Goal: Task Accomplishment & Management: Manage account settings

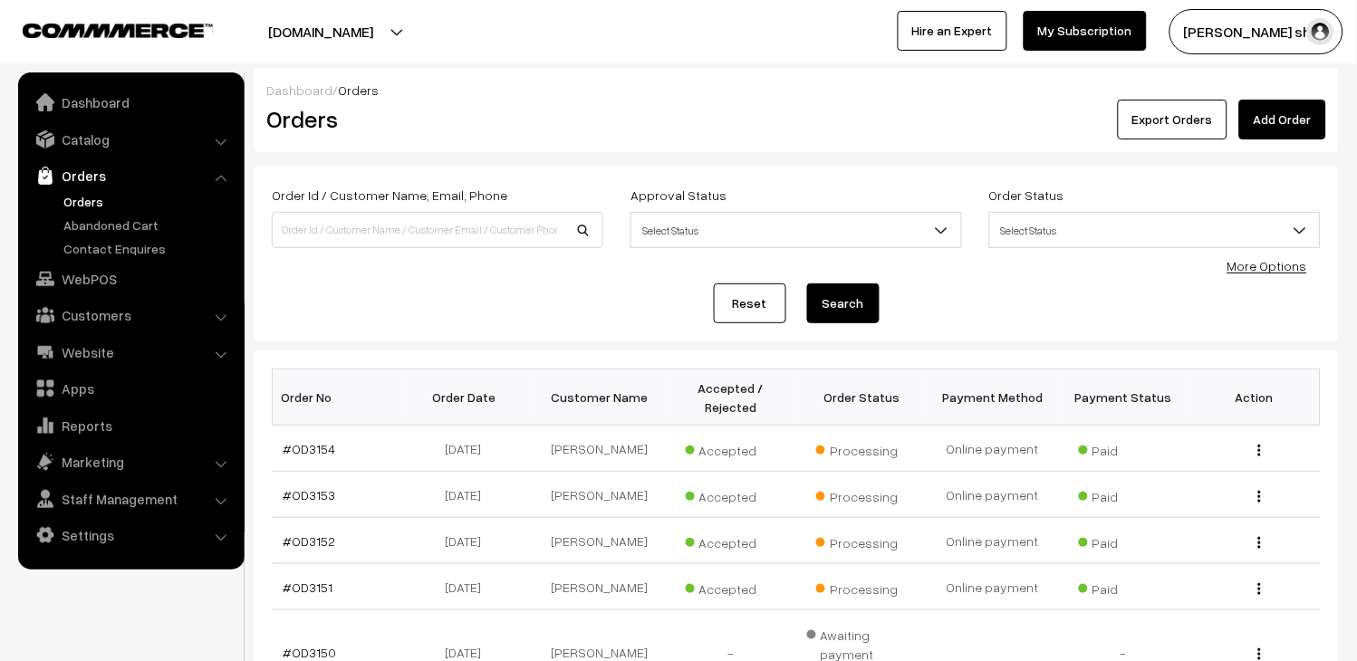
click at [62, 197] on link "Orders" at bounding box center [148, 201] width 179 height 19
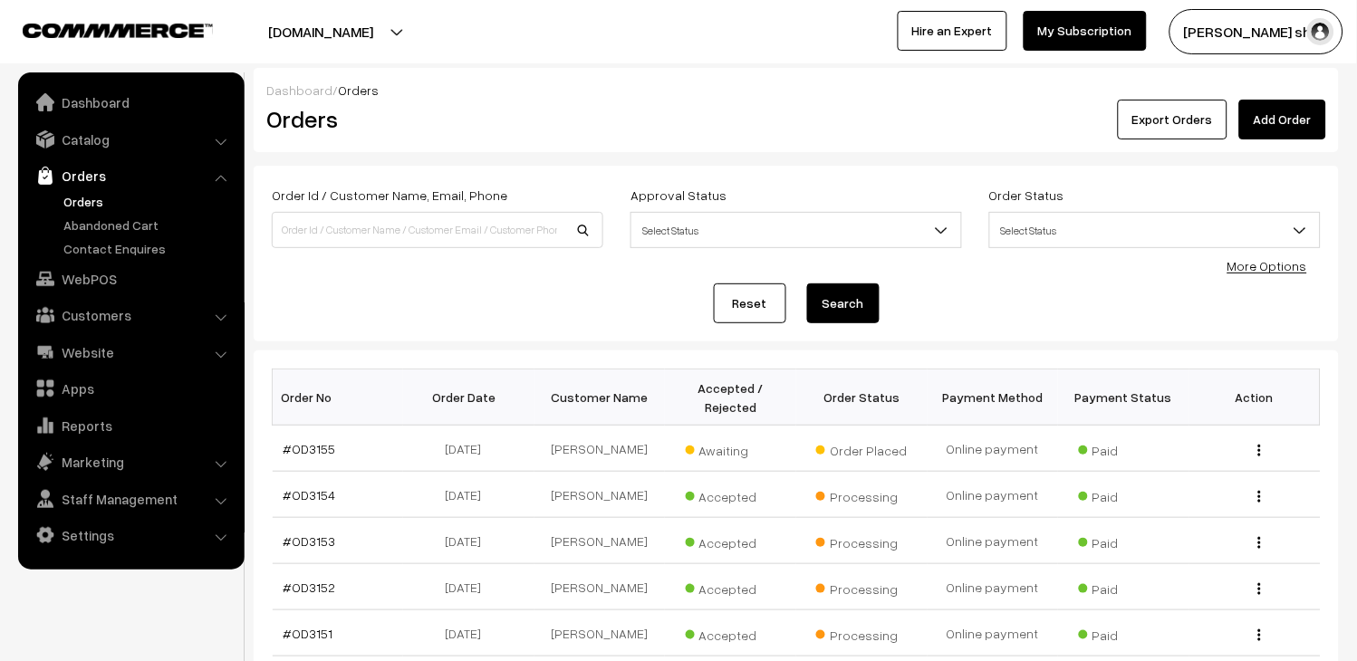
click at [84, 203] on link "Orders" at bounding box center [148, 201] width 179 height 19
click at [311, 448] on link "#OD3155" at bounding box center [310, 448] width 53 height 15
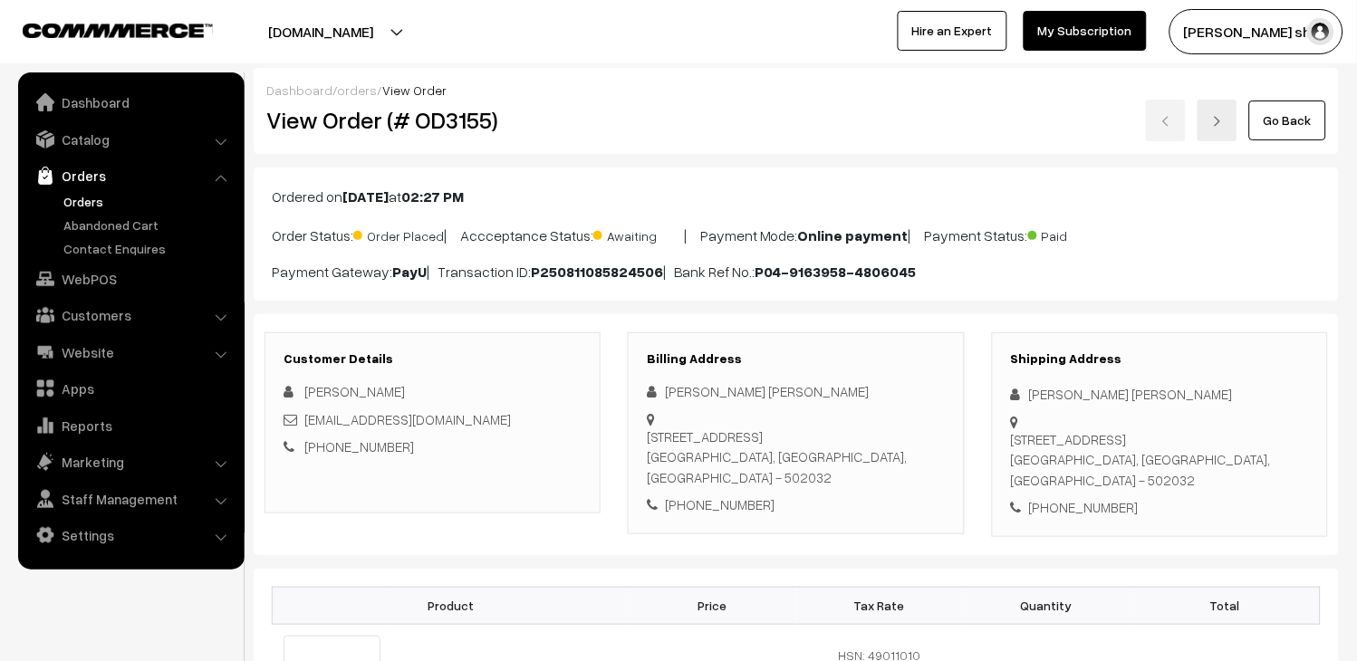
click at [87, 208] on link "Orders" at bounding box center [148, 201] width 179 height 19
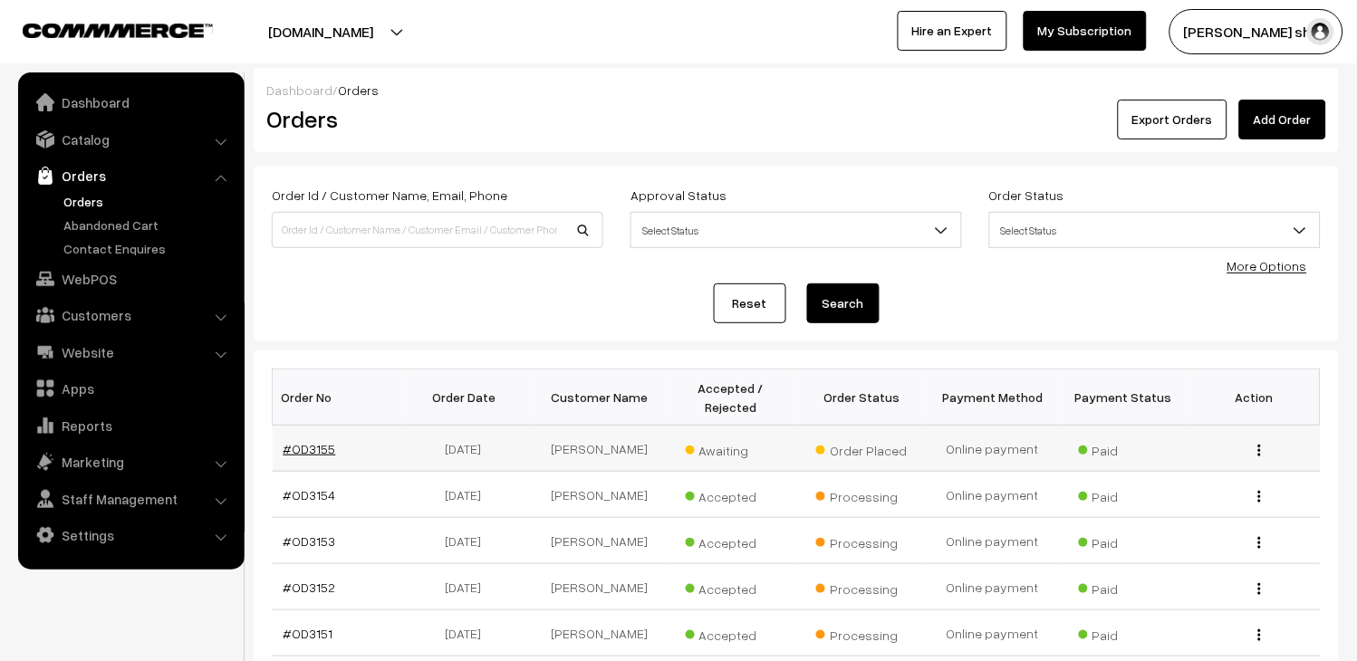
click at [323, 455] on link "#OD3155" at bounding box center [310, 448] width 53 height 15
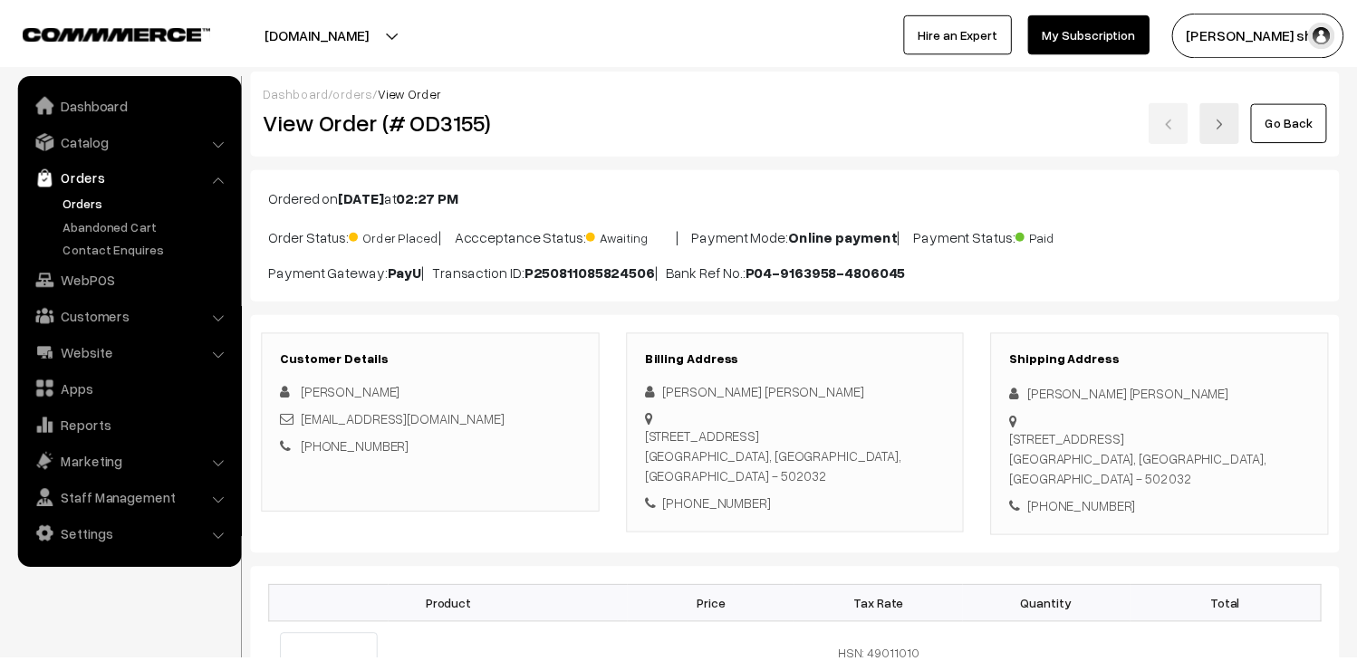
scroll to position [302, 0]
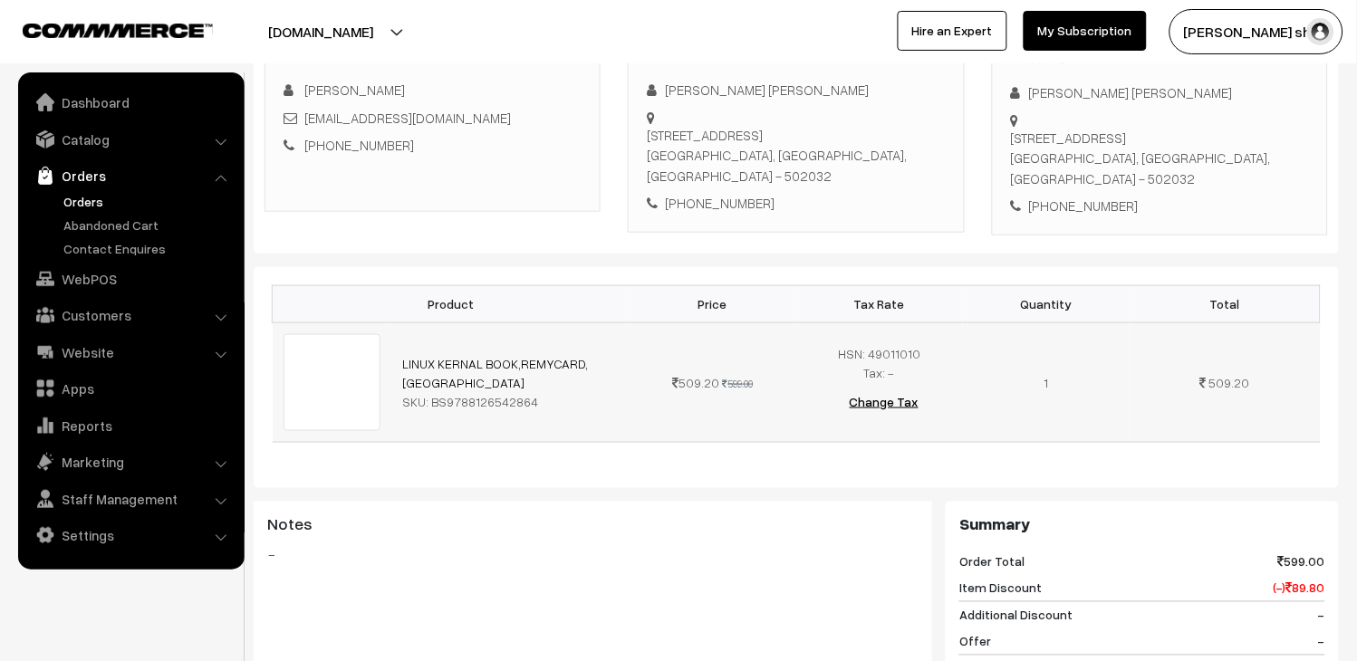
drag, startPoint x: 529, startPoint y: 393, endPoint x: 446, endPoint y: 394, distance: 83.4
click at [446, 394] on div "SKU: BS9788126542864" at bounding box center [510, 401] width 217 height 19
copy div "9788126542864"
click at [78, 205] on link "Orders" at bounding box center [148, 201] width 179 height 19
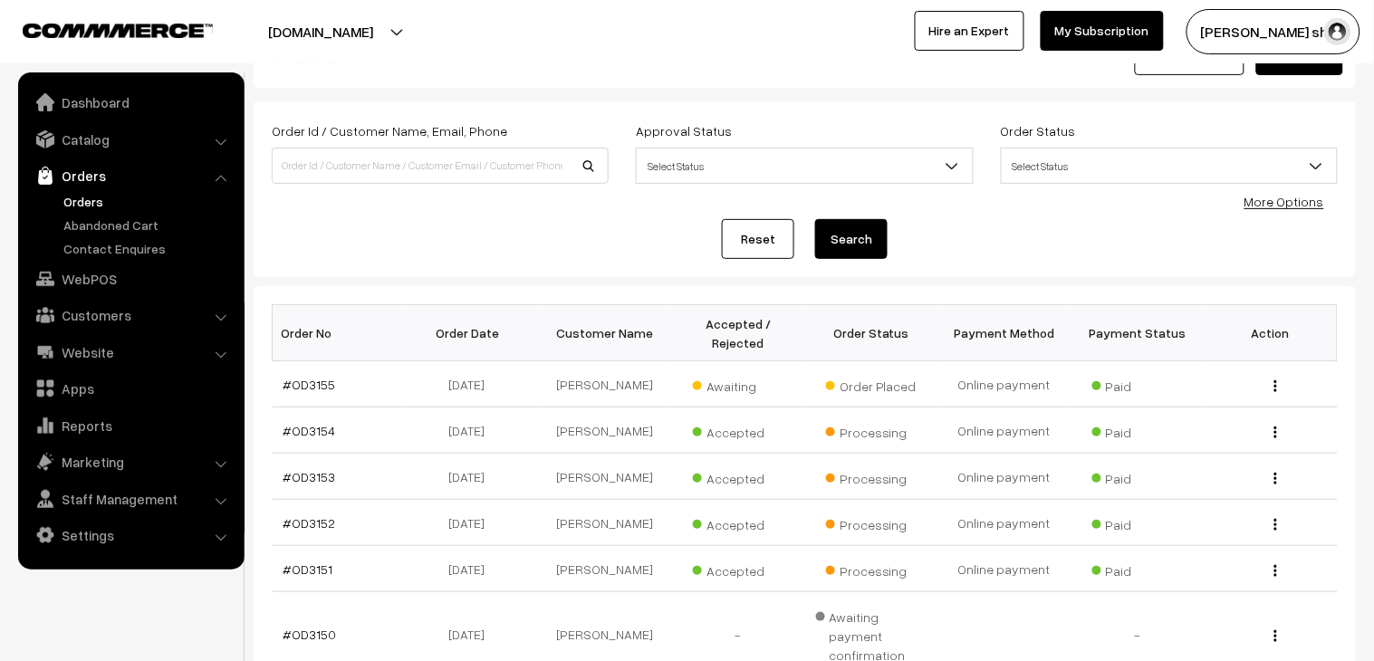
scroll to position [101, 0]
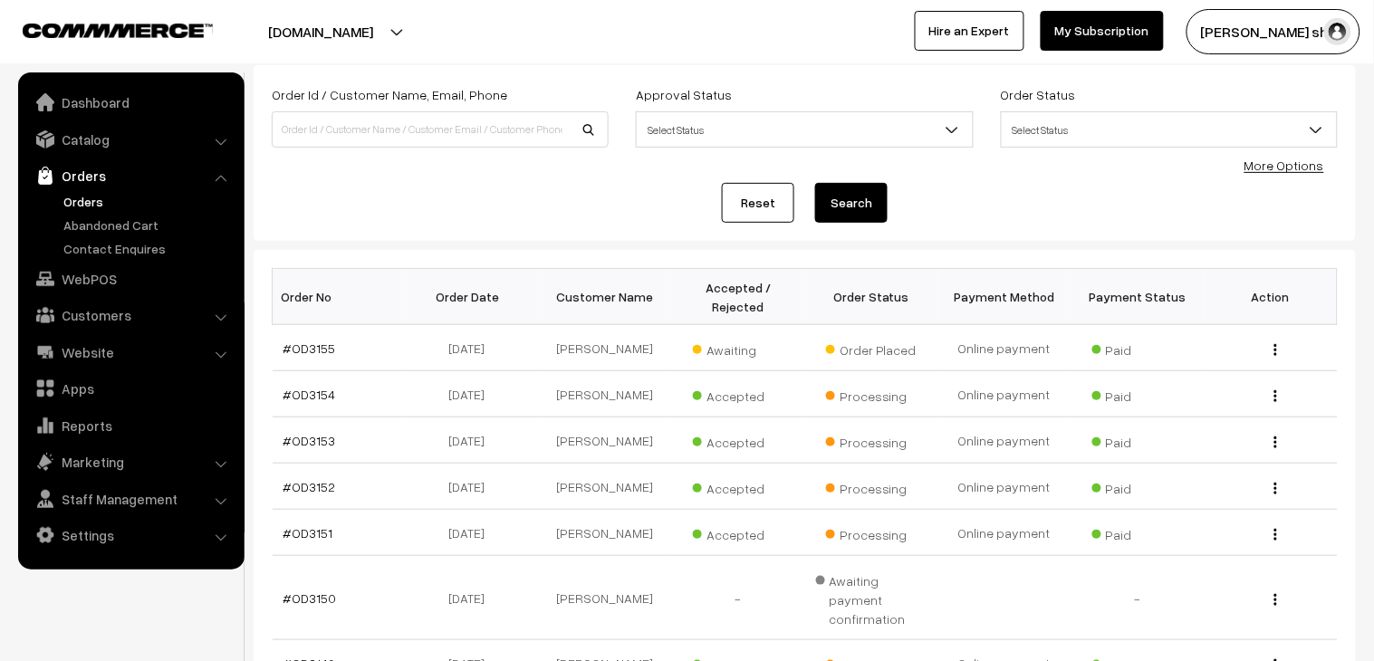
click at [100, 203] on link "Orders" at bounding box center [148, 201] width 179 height 19
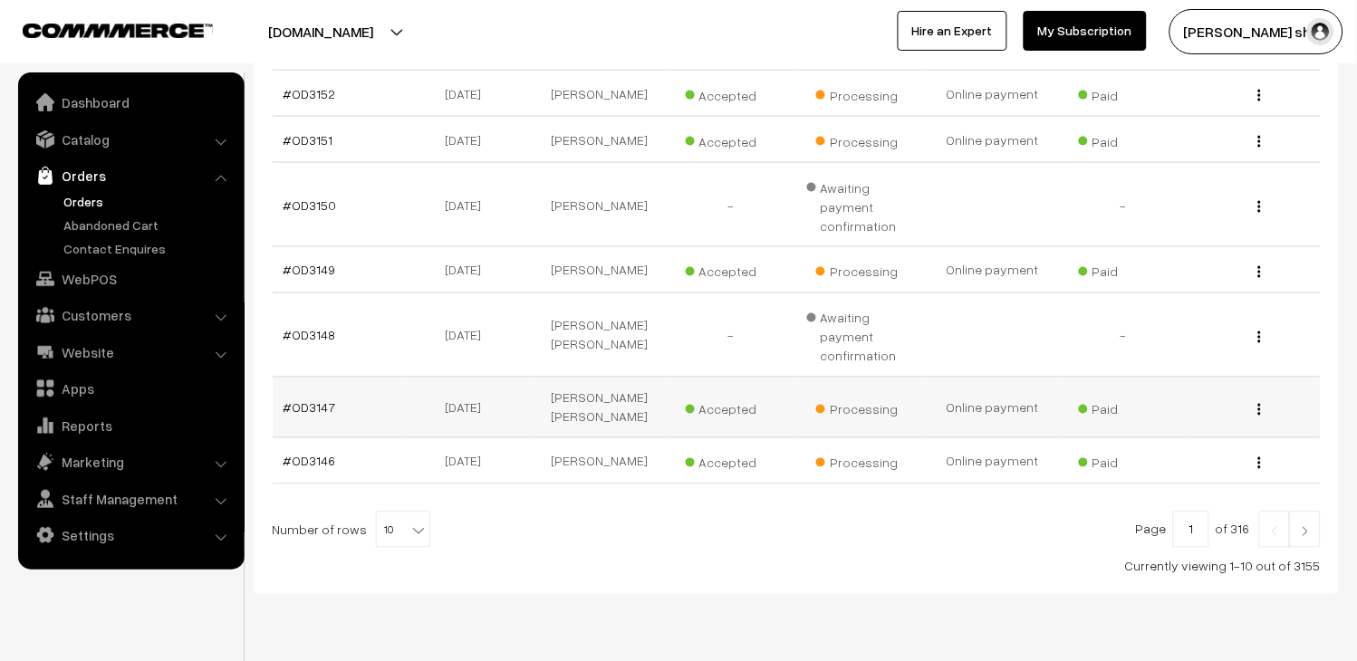
scroll to position [522, 0]
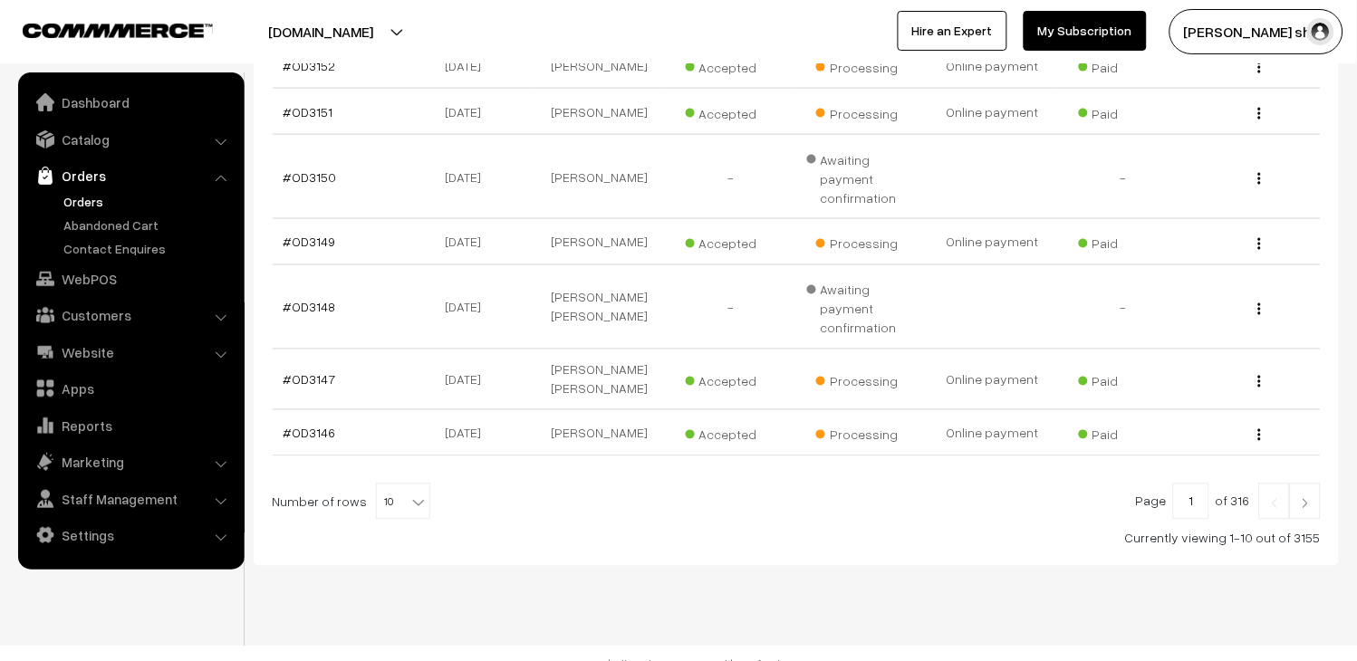
click at [409, 494] on b at bounding box center [418, 503] width 18 height 18
select select "50"
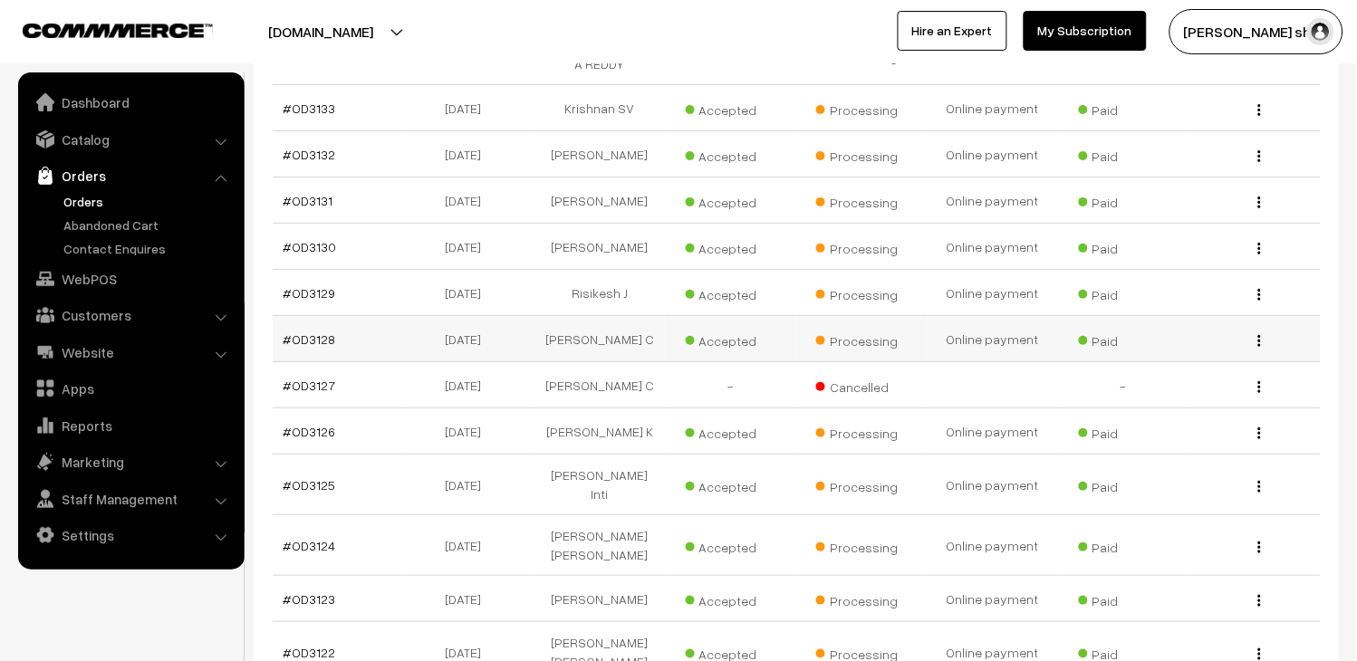
scroll to position [1509, 0]
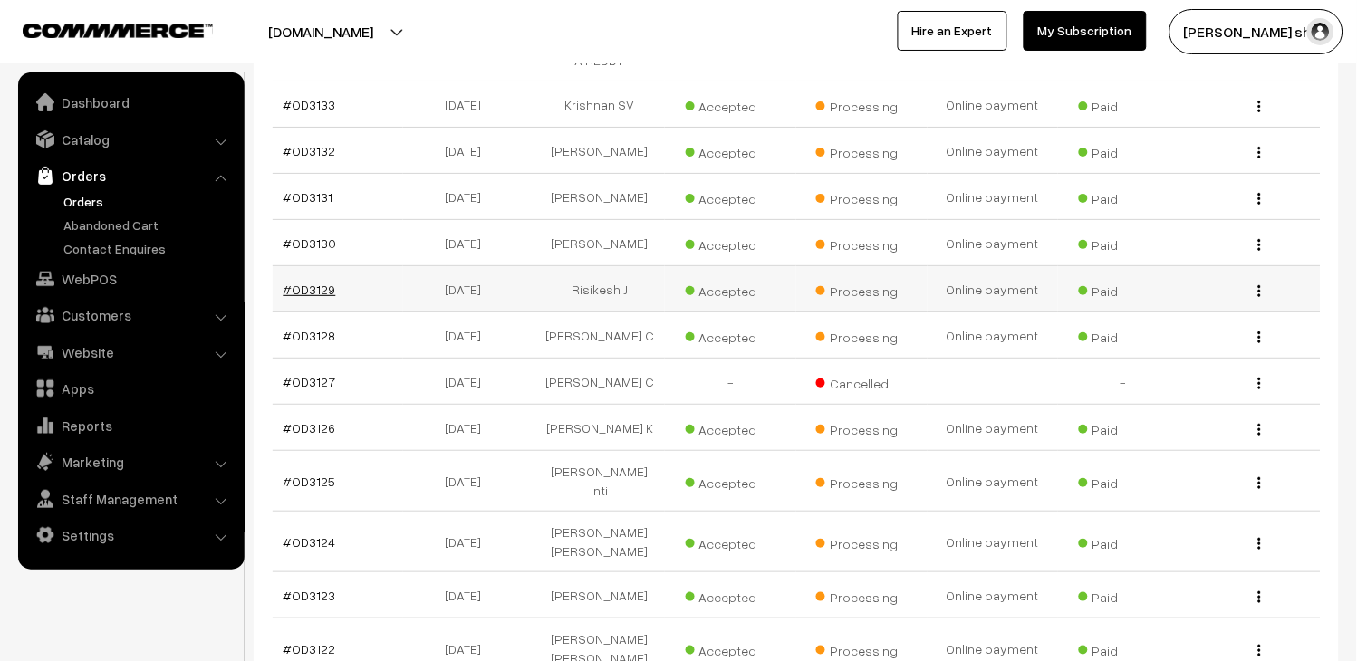
click at [306, 291] on link "#OD3129" at bounding box center [310, 289] width 53 height 15
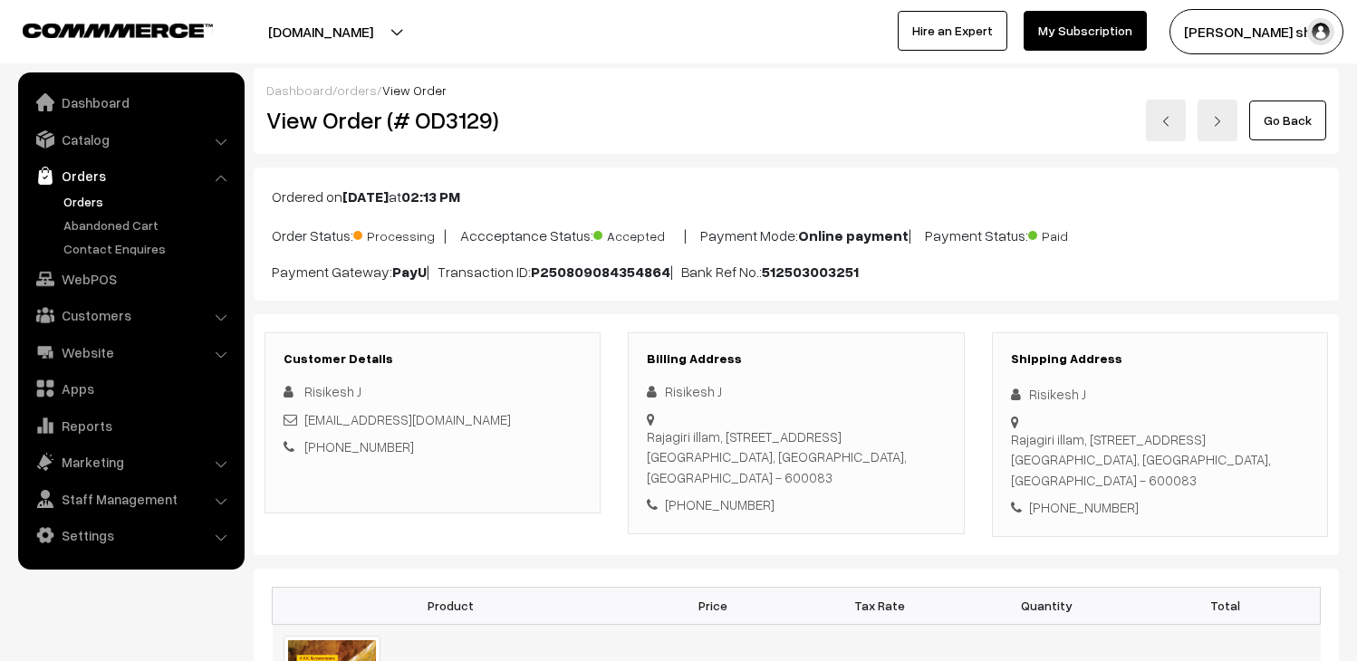
scroll to position [402, 0]
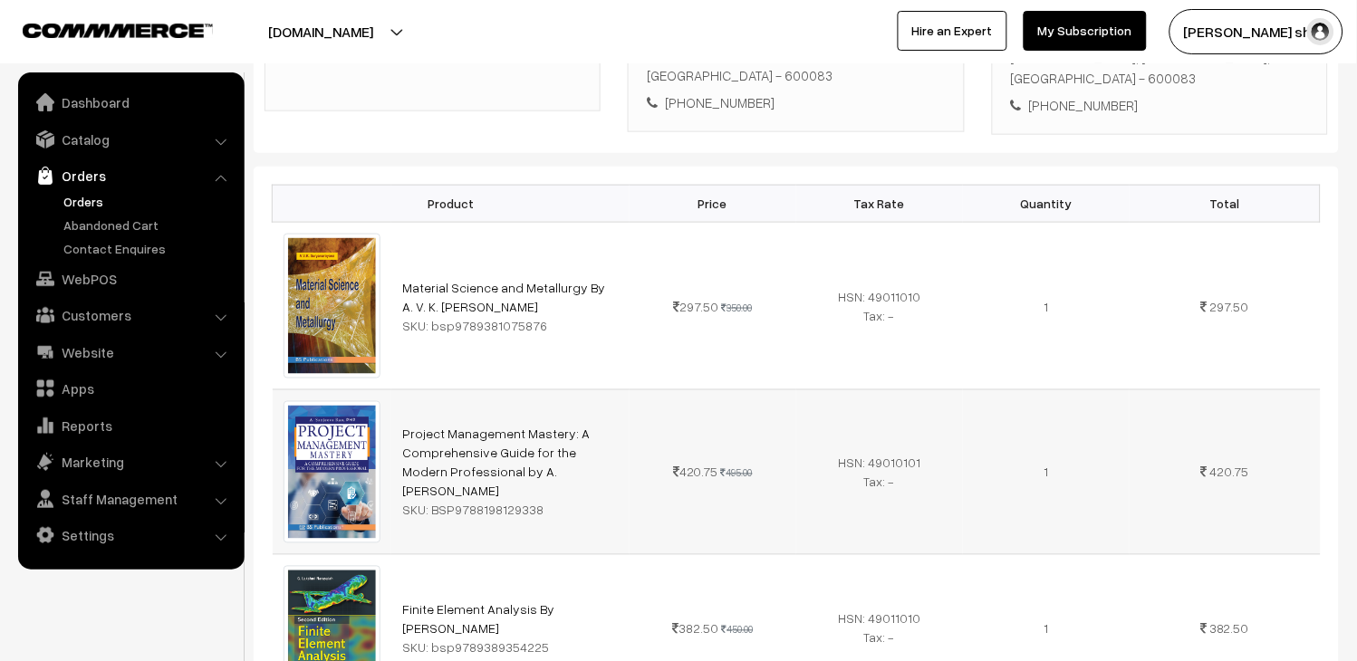
drag, startPoint x: 542, startPoint y: 499, endPoint x: 448, endPoint y: 509, distance: 94.7
click at [448, 509] on div "SKU: BSP9788198129338" at bounding box center [510, 510] width 217 height 19
copy div "9788198129338"
click at [89, 193] on link "Orders" at bounding box center [148, 201] width 179 height 19
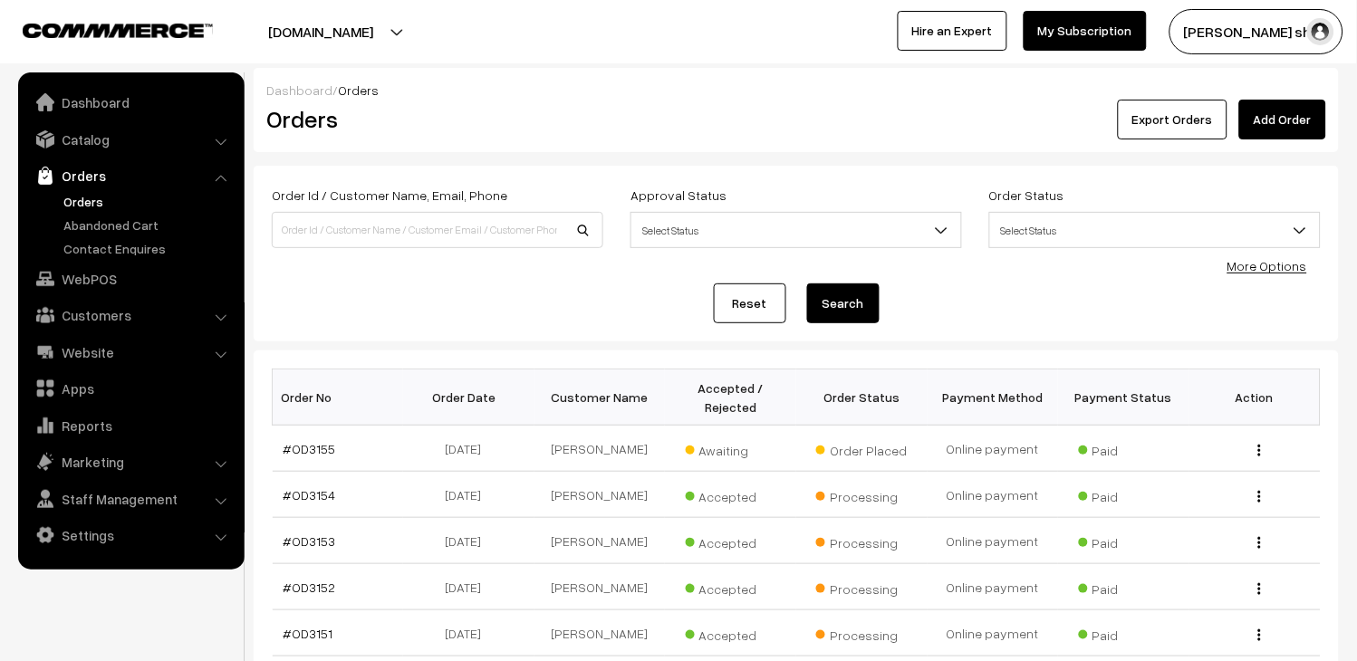
click at [95, 199] on link "Orders" at bounding box center [148, 201] width 179 height 19
click at [84, 172] on link "Orders" at bounding box center [131, 175] width 216 height 33
click at [84, 193] on link "Orders" at bounding box center [148, 201] width 179 height 19
click at [67, 192] on link "Orders" at bounding box center [148, 201] width 179 height 19
click at [92, 173] on link "Orders" at bounding box center [131, 175] width 216 height 33
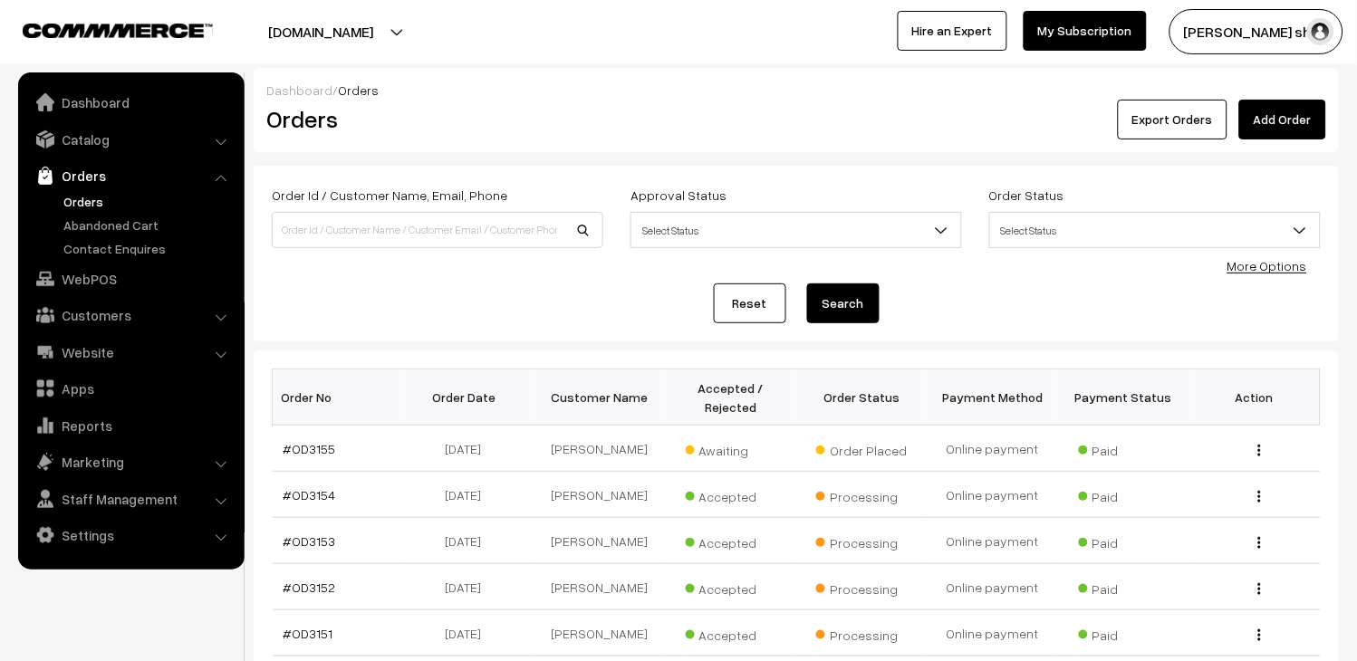
click at [95, 199] on link "Orders" at bounding box center [148, 201] width 179 height 19
click at [83, 192] on link "Orders" at bounding box center [148, 201] width 179 height 19
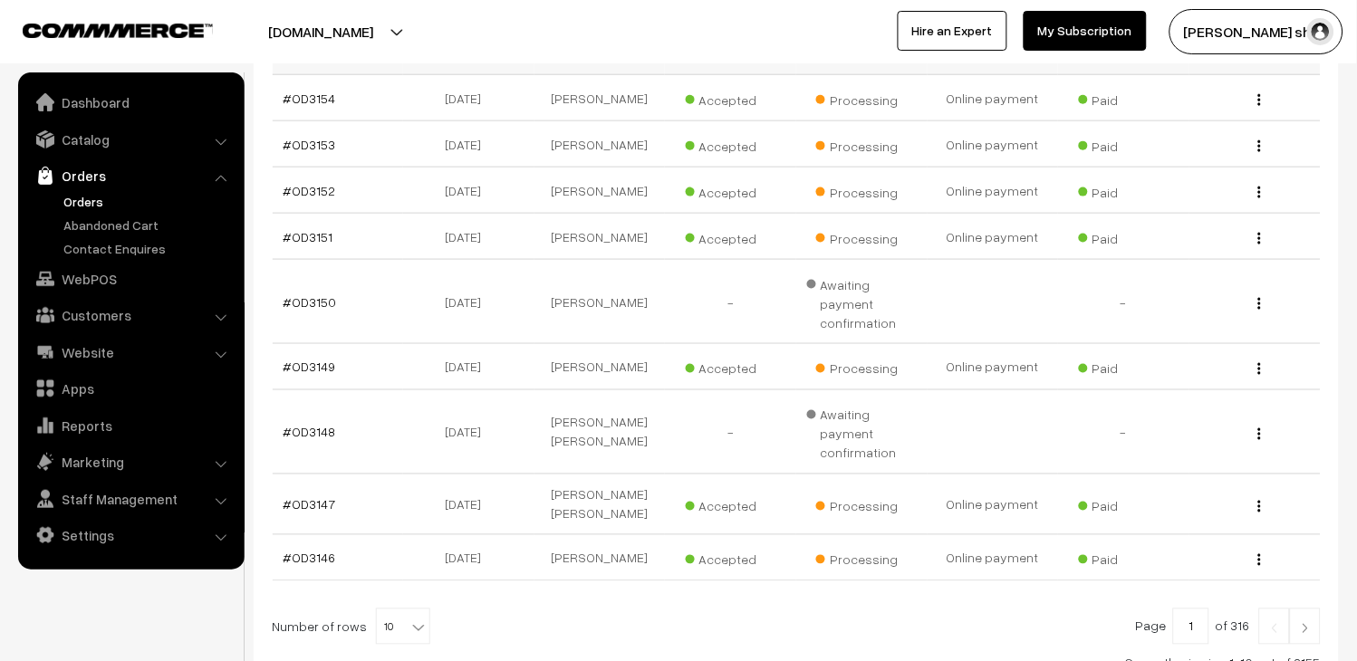
scroll to position [402, 0]
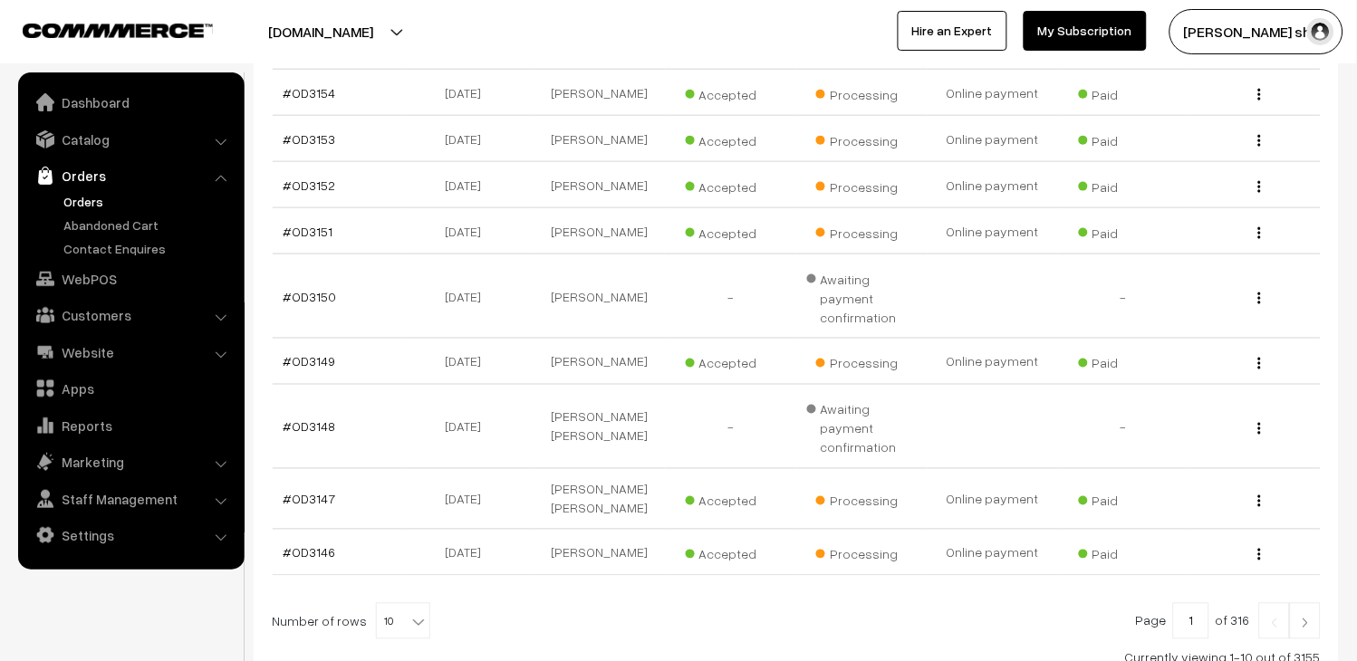
click at [409, 613] on b at bounding box center [418, 622] width 18 height 18
select select "50"
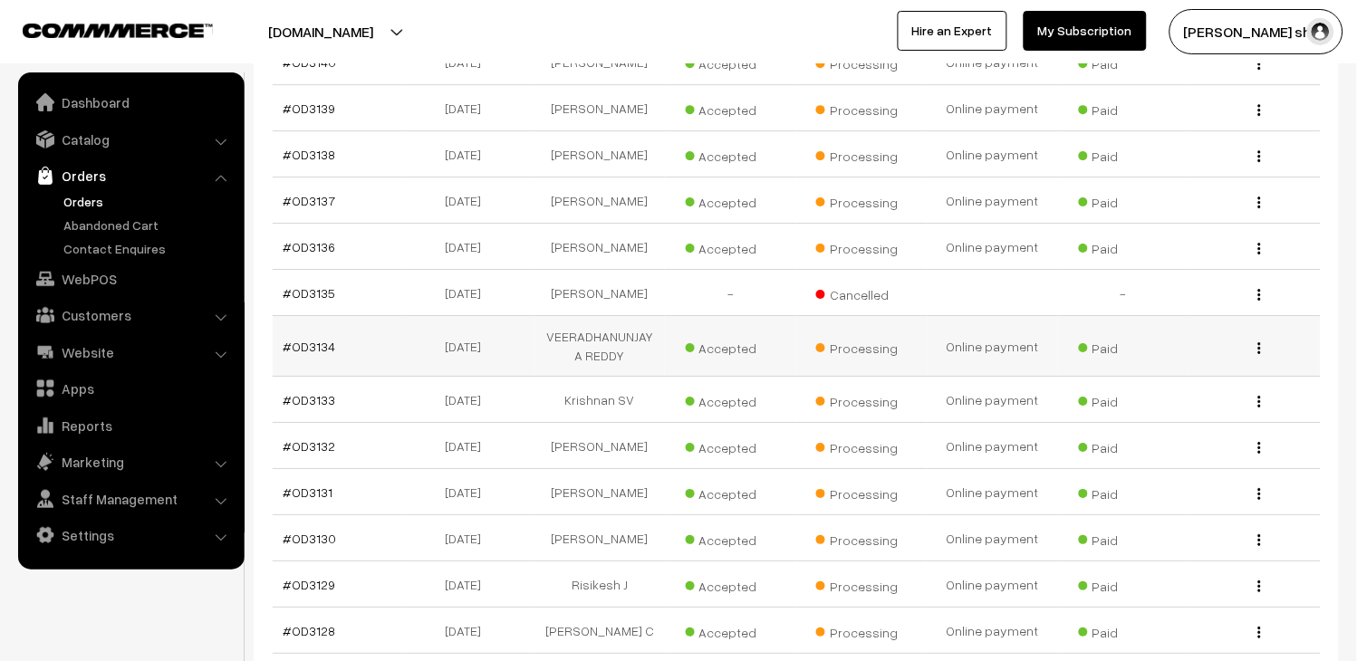
scroll to position [1509, 0]
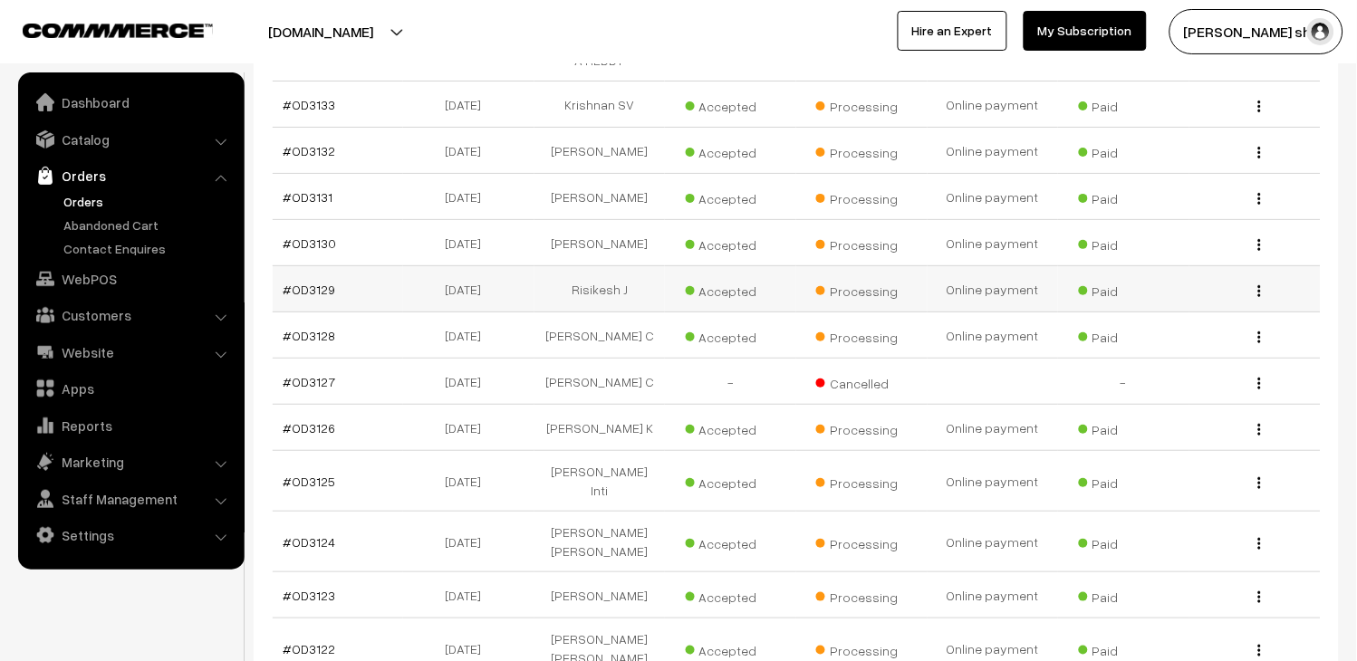
click at [313, 295] on td "#OD3129" at bounding box center [338, 289] width 131 height 46
click at [313, 287] on link "#OD3129" at bounding box center [310, 289] width 53 height 15
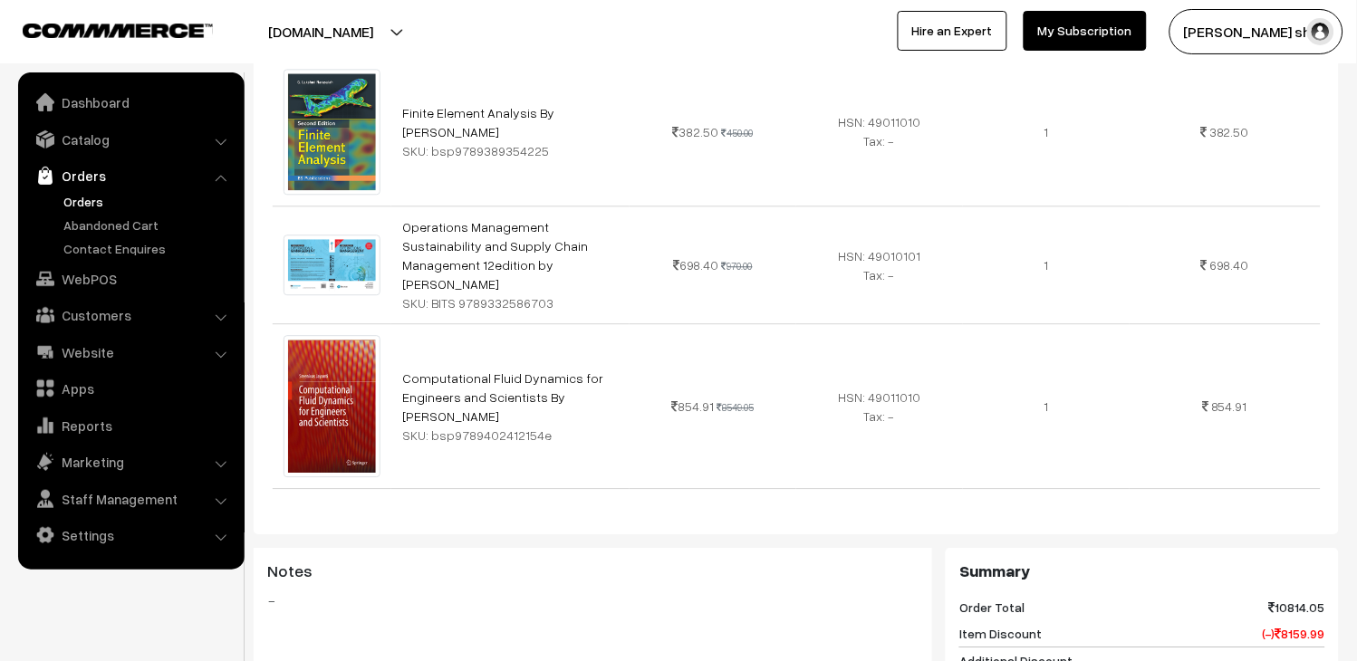
scroll to position [906, 0]
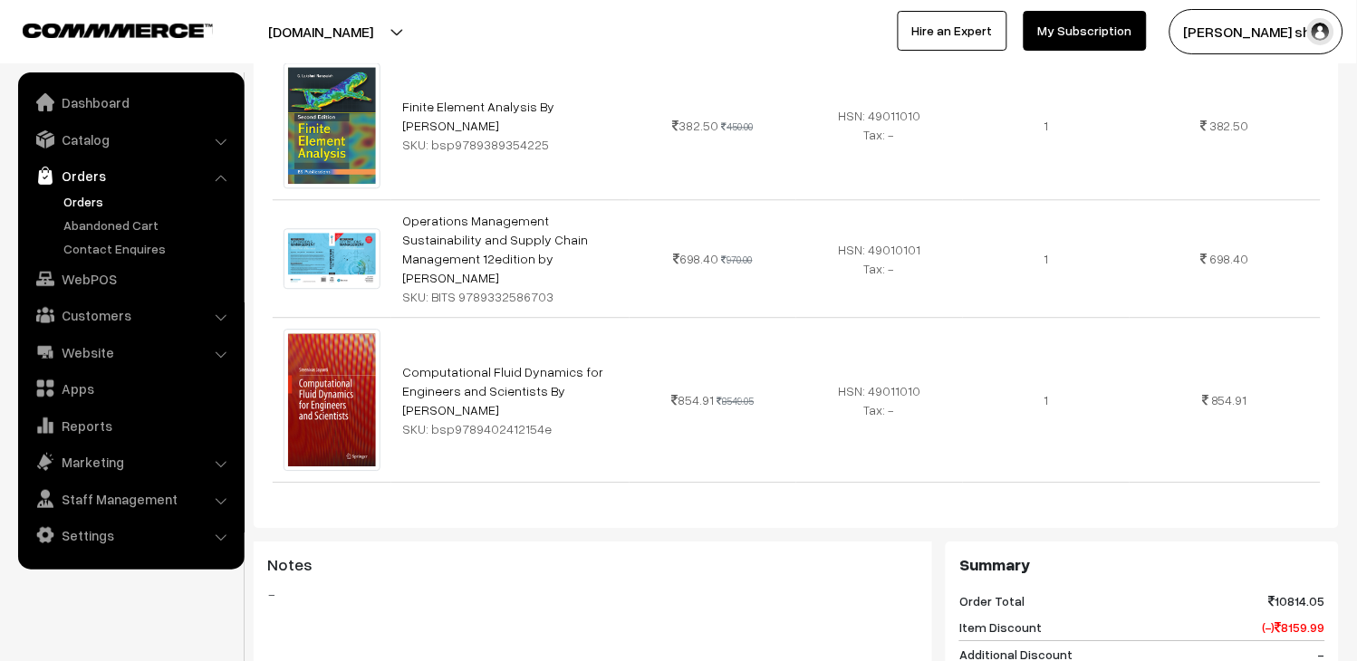
click at [87, 194] on link "Orders" at bounding box center [148, 201] width 179 height 19
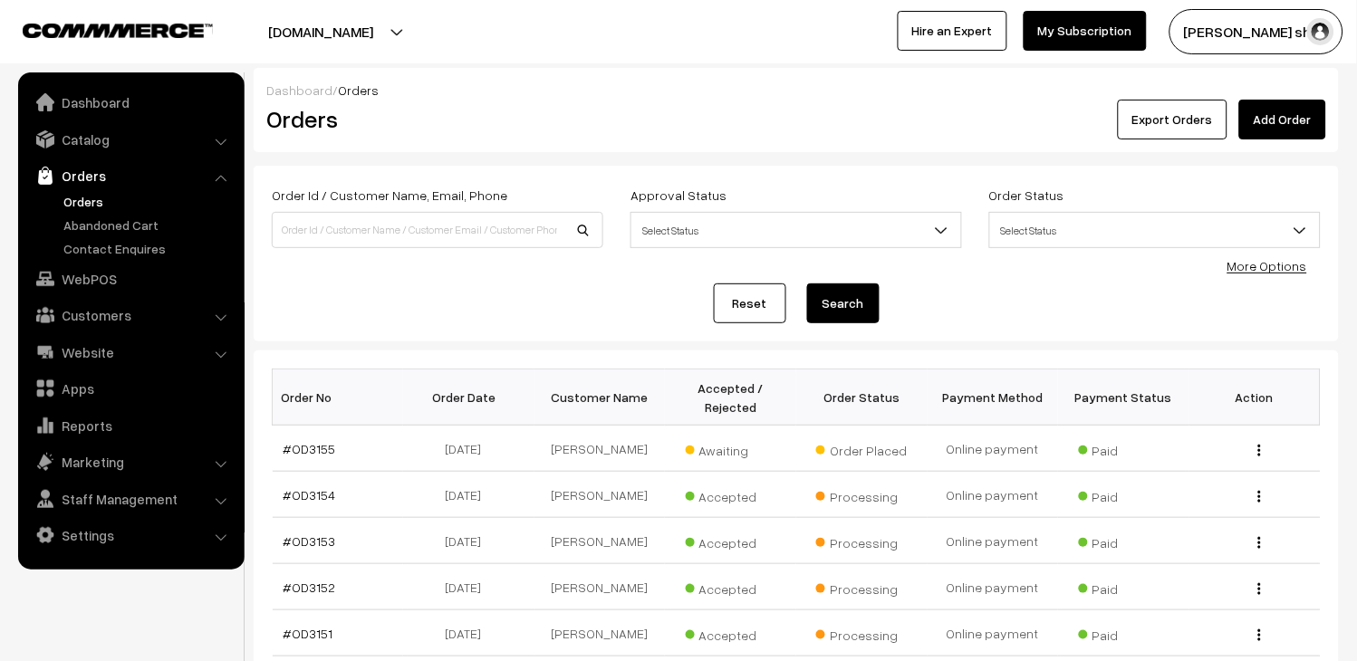
click at [73, 206] on link "Orders" at bounding box center [148, 201] width 179 height 19
click at [308, 591] on link "#OD3152" at bounding box center [310, 587] width 53 height 15
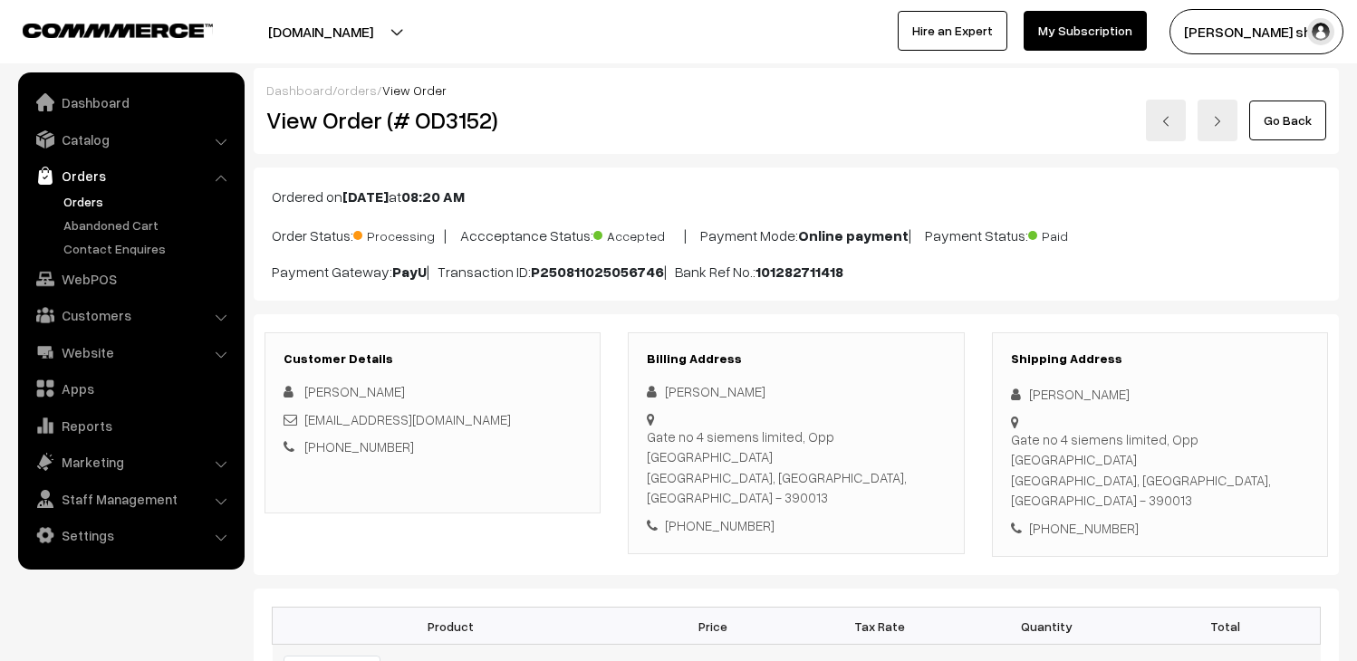
scroll to position [201, 0]
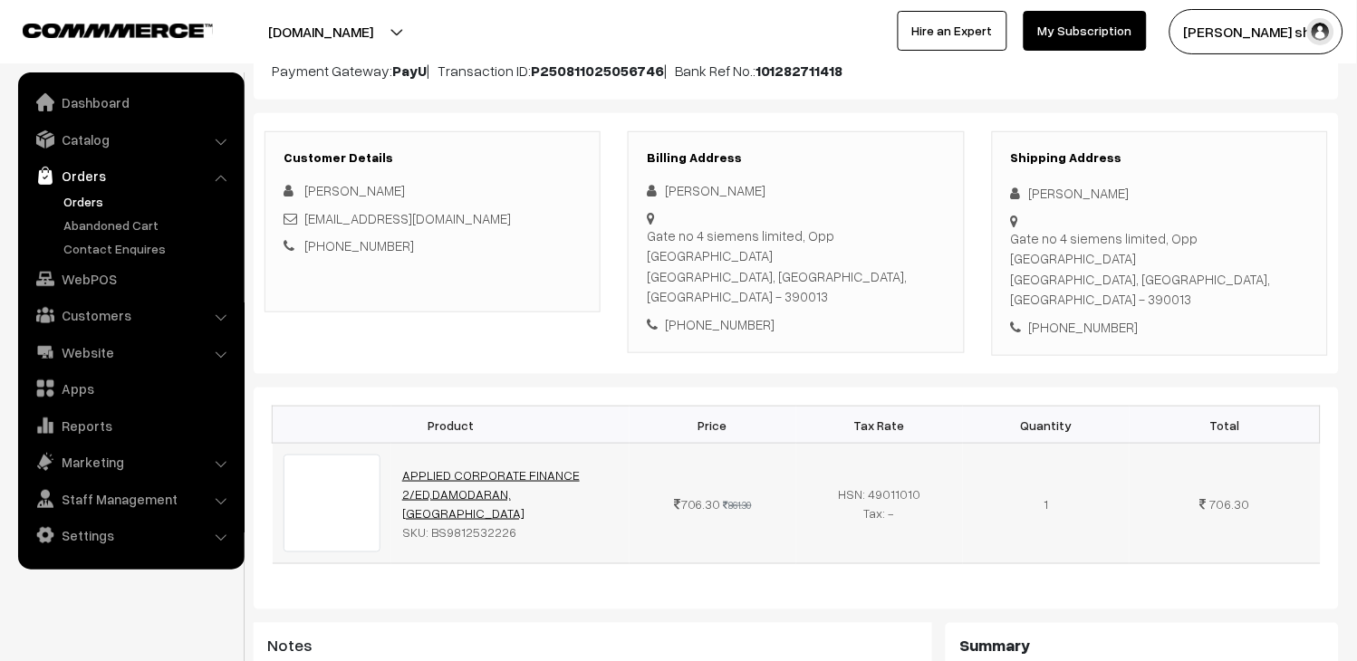
click at [463, 467] on link "APPLIED CORPORATE FINANCE 2/ED,DAMODARAN,[GEOGRAPHIC_DATA]" at bounding box center [491, 493] width 178 height 53
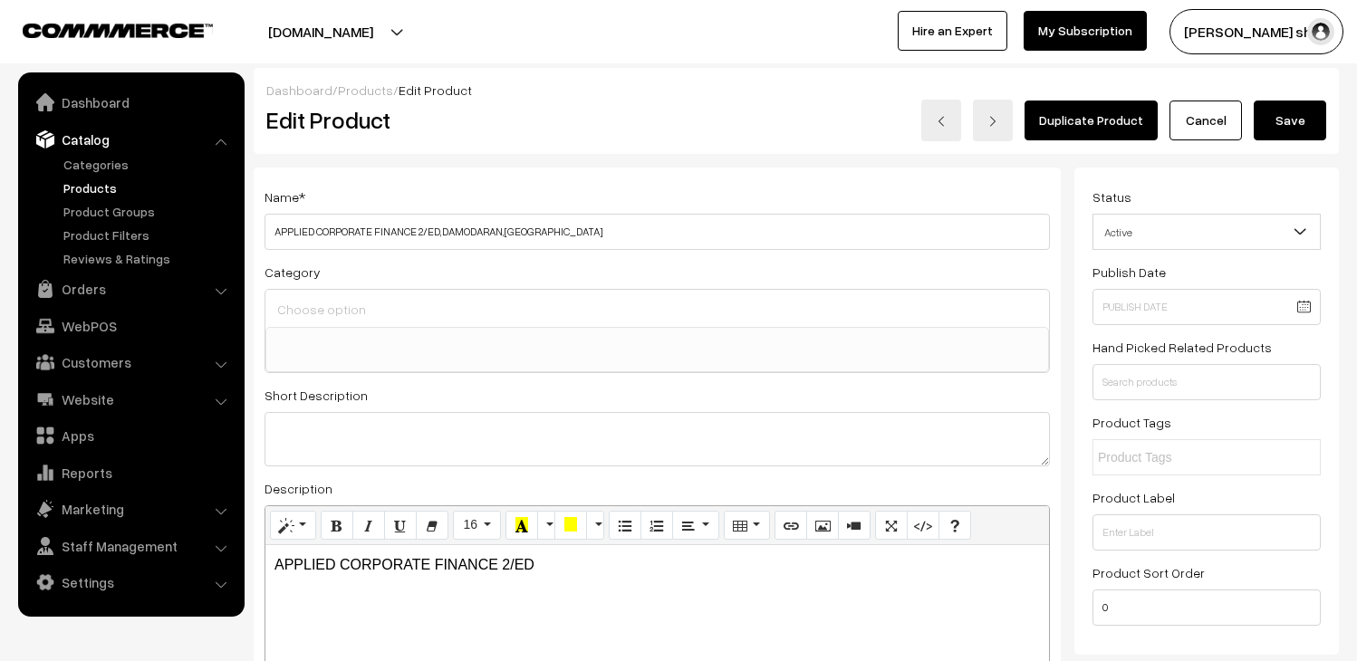
select select
click at [1193, 230] on span "Active" at bounding box center [1206, 233] width 226 height 32
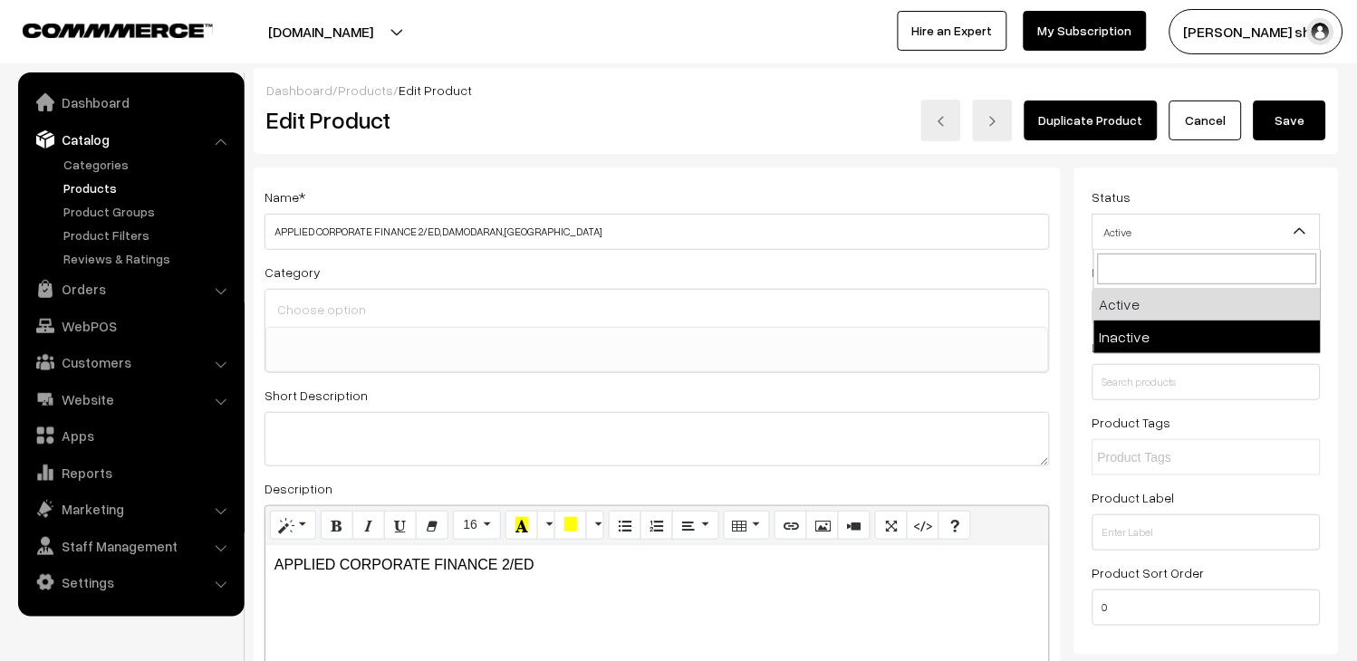
select select "2"
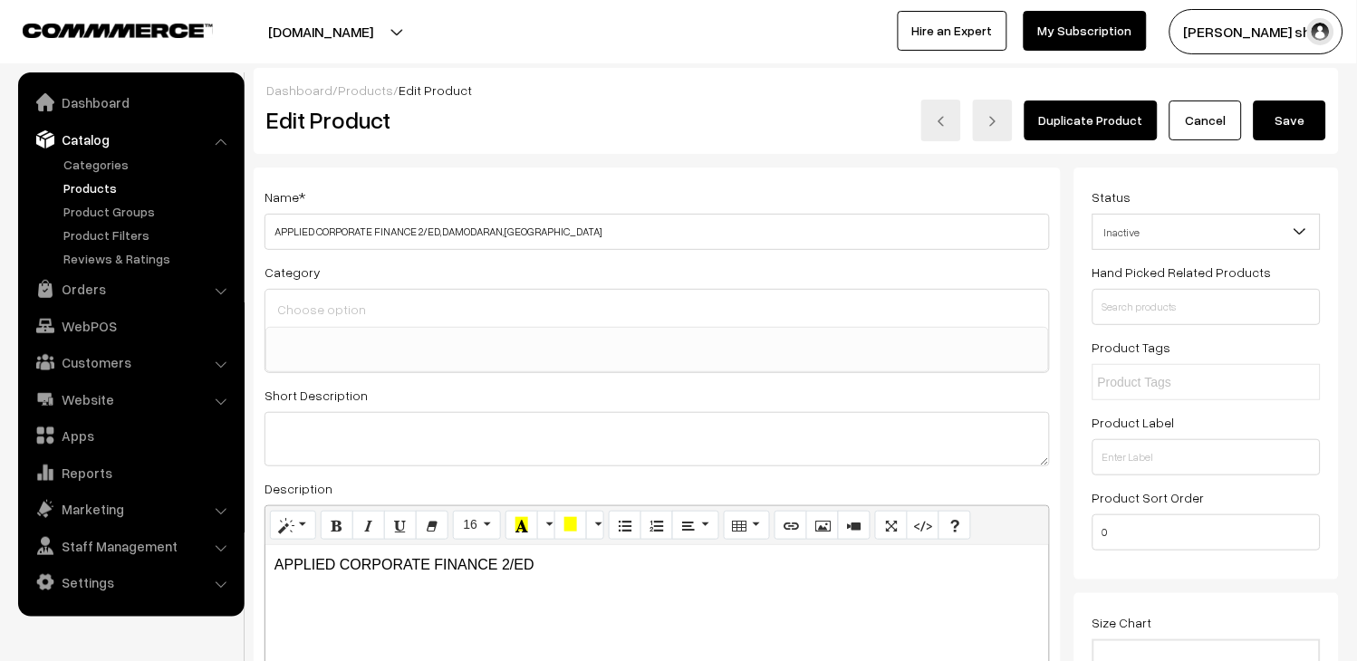
click at [1279, 115] on button "Save" at bounding box center [1290, 121] width 72 height 40
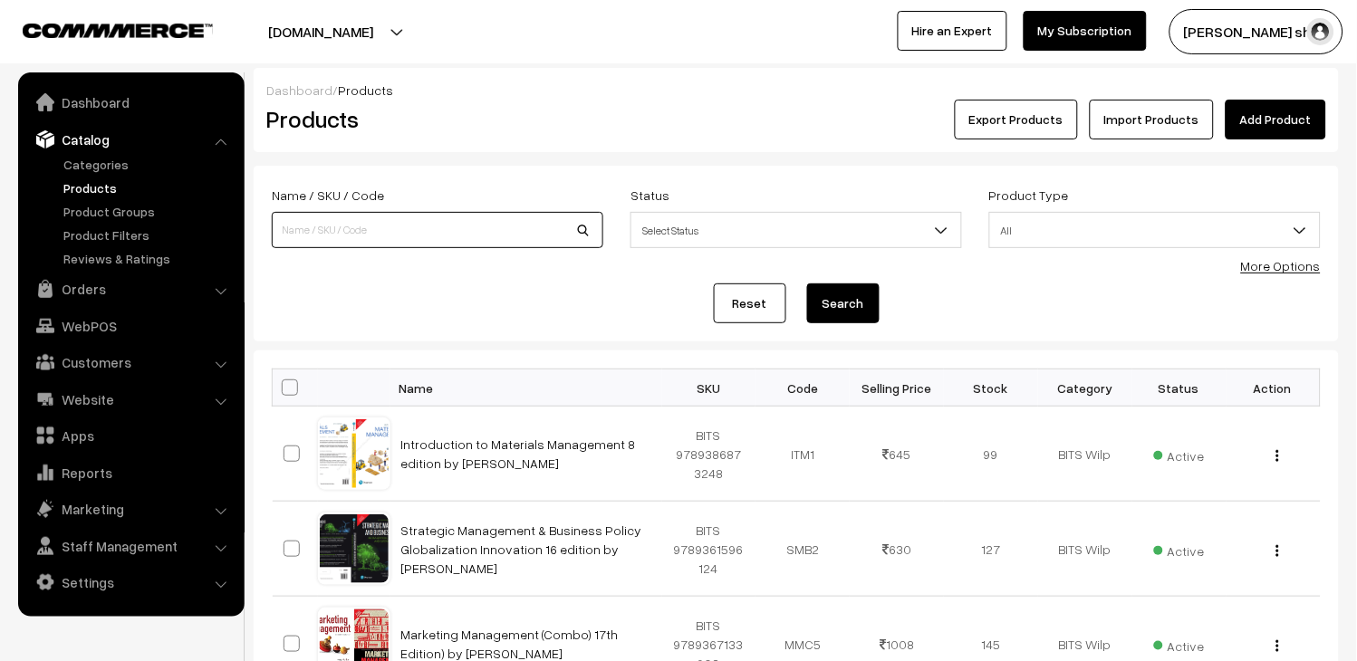
click at [348, 225] on input at bounding box center [438, 230] width 332 height 36
type input "9812532226"
click at [844, 302] on button "Search" at bounding box center [843, 304] width 72 height 40
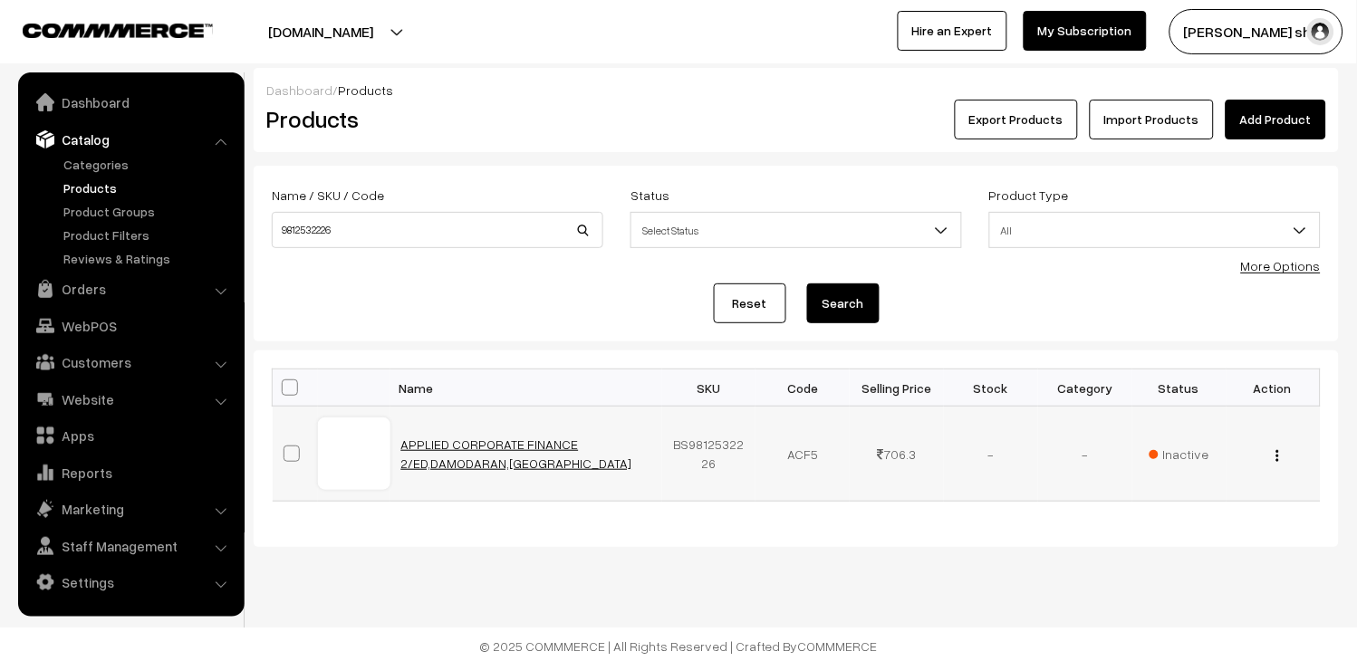
click at [462, 446] on link "APPLIED CORPORATE FINANCE 2/ED,DAMODARAN,[GEOGRAPHIC_DATA]" at bounding box center [516, 454] width 231 height 34
